Goal: Check status: Check status

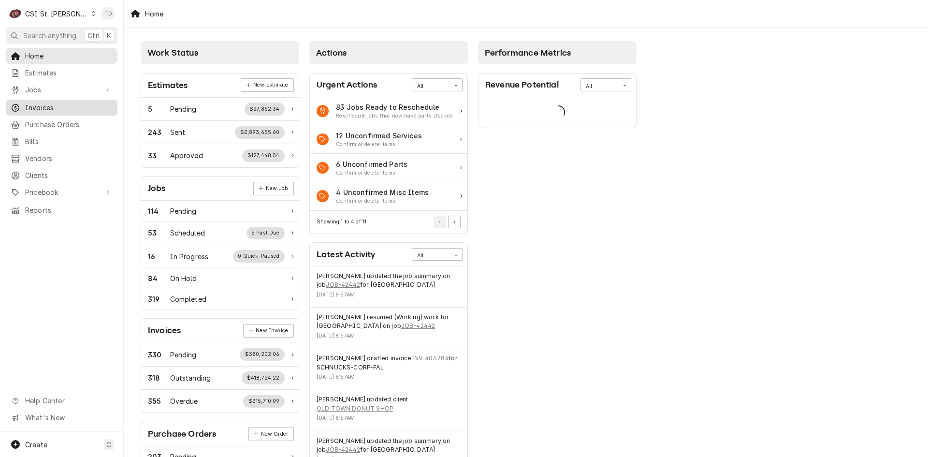
click at [86, 105] on span "Invoices" at bounding box center [69, 107] width 88 height 10
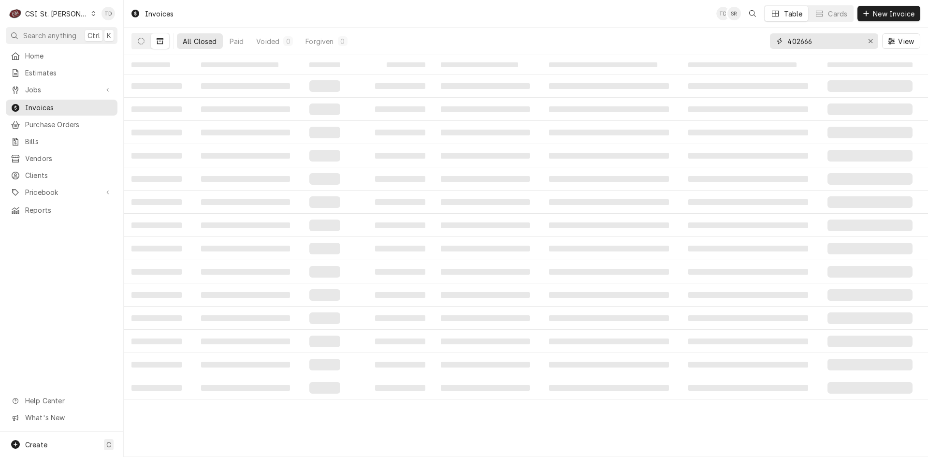
click at [815, 43] on input "402666" at bounding box center [824, 40] width 73 height 15
type input "[PERSON_NAME]"
click at [162, 39] on icon "Dynamic Content Wrapper" at bounding box center [160, 41] width 7 height 7
